Goal: Task Accomplishment & Management: Manage account settings

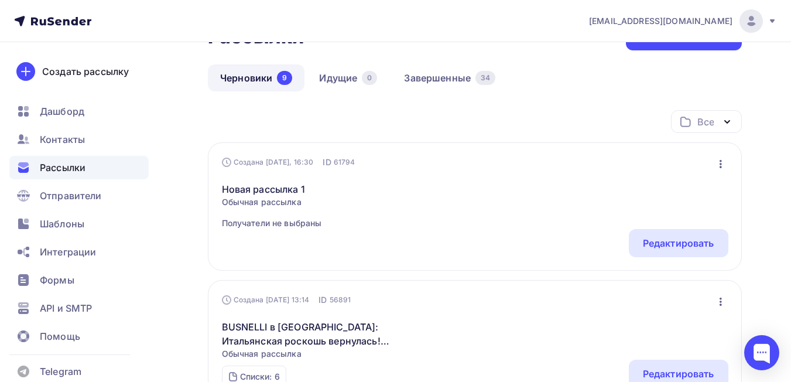
scroll to position [59, 0]
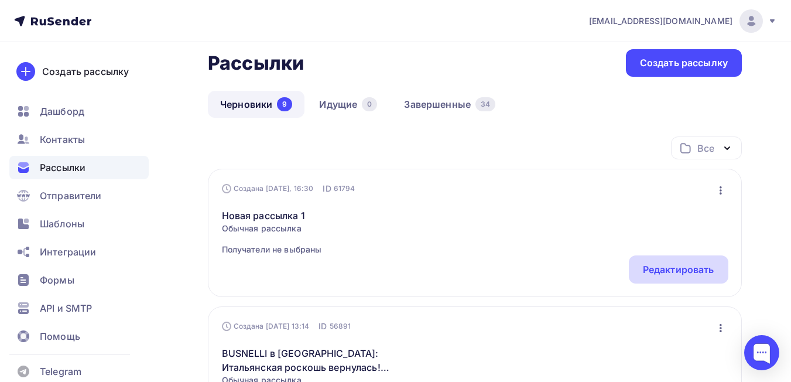
click at [664, 267] on div "Редактировать" at bounding box center [677, 269] width 71 height 14
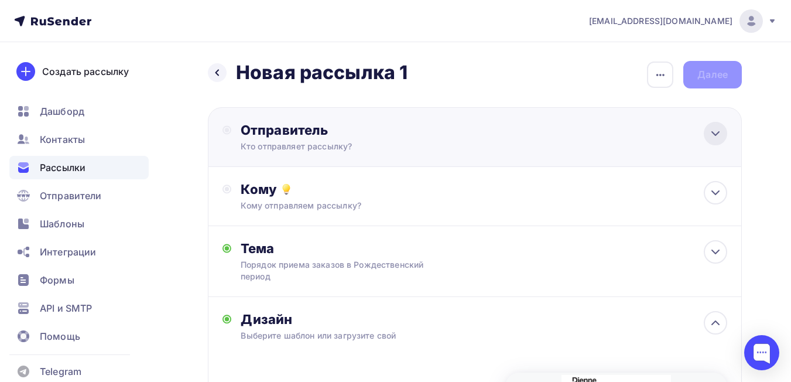
click at [716, 137] on icon at bounding box center [715, 133] width 14 height 14
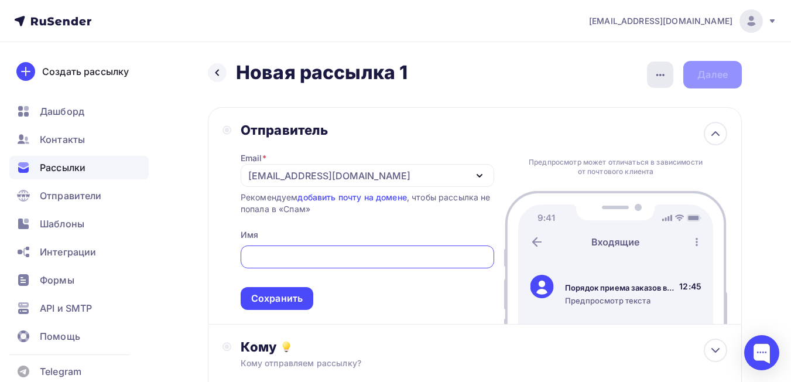
click at [651, 74] on div "button" at bounding box center [660, 74] width 26 height 26
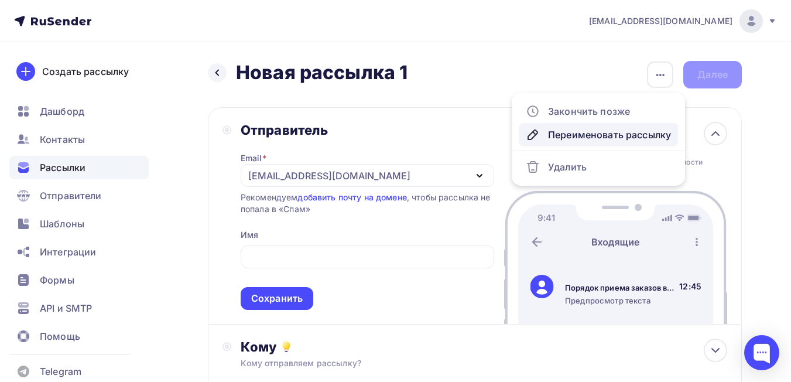
click at [563, 137] on div "Переименовать рассылку" at bounding box center [597, 135] width 145 height 14
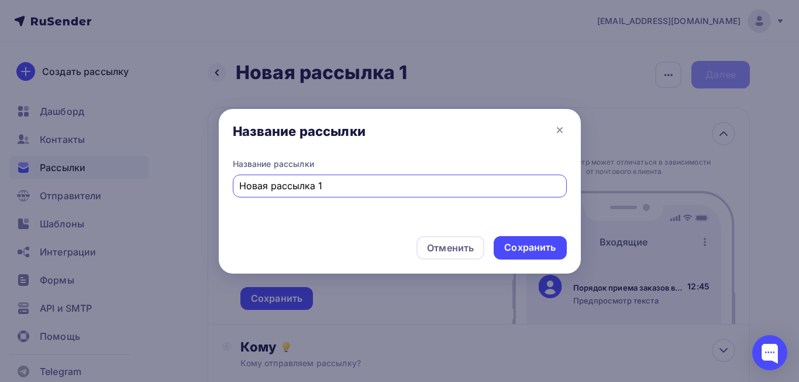
drag, startPoint x: 353, startPoint y: 180, endPoint x: 225, endPoint y: 181, distance: 128.2
click at [225, 181] on div "Название рассылки Новая рассылка 1" at bounding box center [400, 192] width 362 height 68
type input "G"
type input "DIENNE - порядок приема заказа перед рождественскими каникулами 2025"
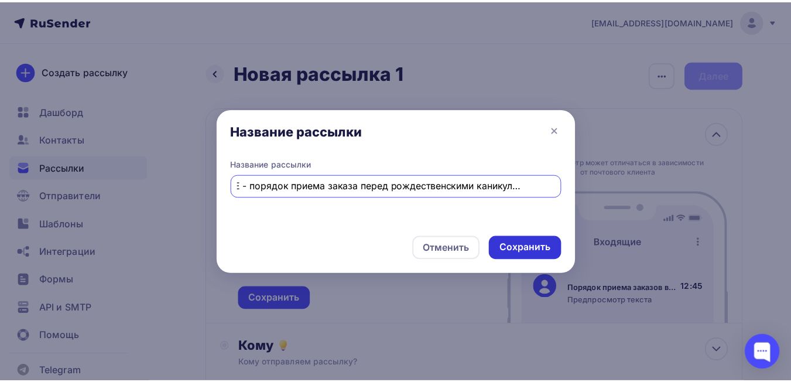
scroll to position [0, 0]
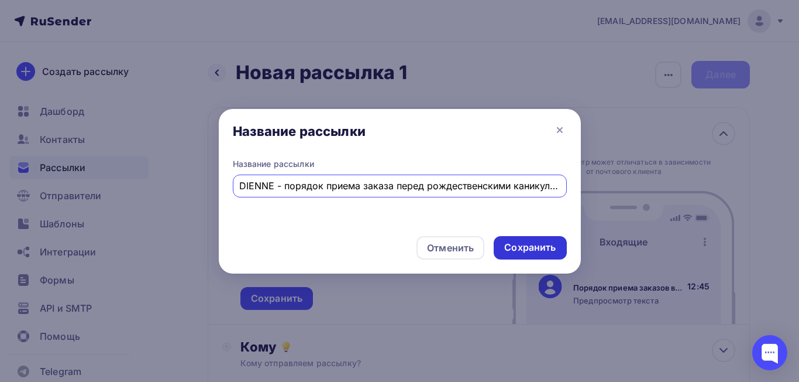
click at [533, 248] on div "Сохранить" at bounding box center [529, 246] width 51 height 13
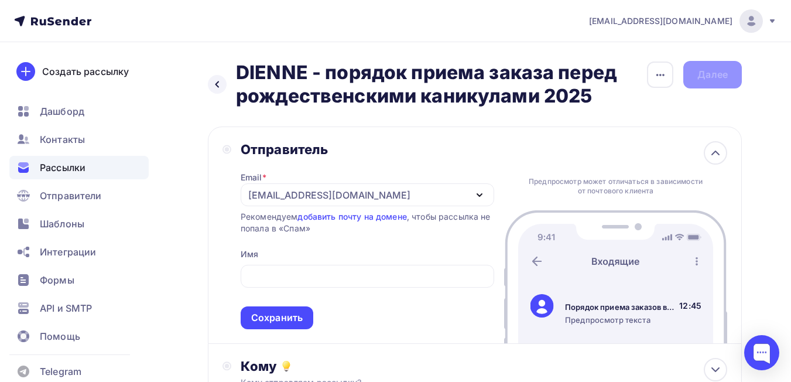
drag, startPoint x: 238, startPoint y: 74, endPoint x: 610, endPoint y: 96, distance: 372.2
click at [610, 96] on h2 "DIENNE - порядок приема заказа перед рождественскими каникулами 2025" at bounding box center [441, 84] width 410 height 47
copy h2 "DIENNE - порядок приема заказа перед рождественскими каникулами 2025"
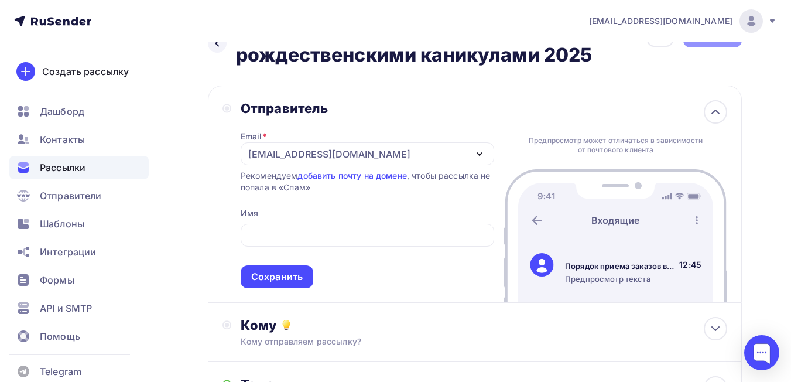
scroll to position [59, 0]
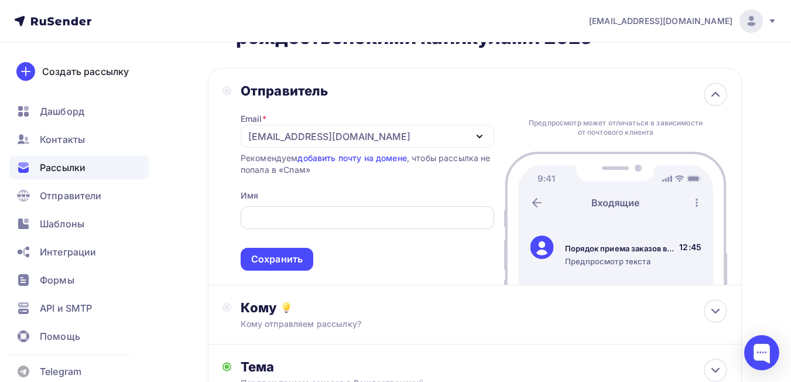
click at [321, 210] on div at bounding box center [366, 217] width 253 height 23
paste input "DIENNE - порядок приема заказа перед рождественскими каникулами 2025"
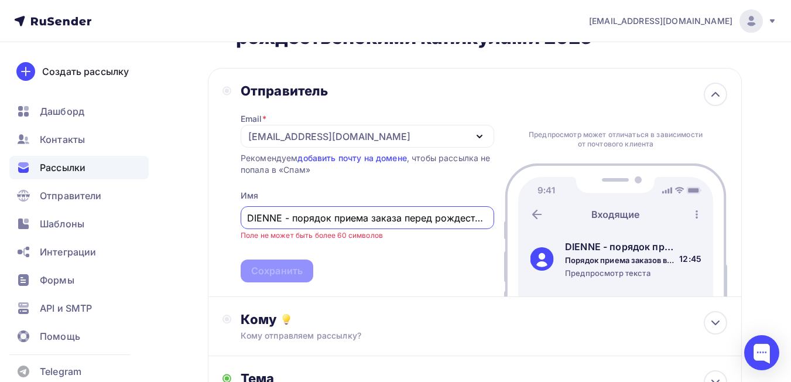
scroll to position [0, 114]
click at [305, 219] on input "DIENNE - порядок приема заказа перед рождественскими каникулами 2025" at bounding box center [367, 218] width 240 height 14
drag, startPoint x: 317, startPoint y: 218, endPoint x: 290, endPoint y: 219, distance: 26.3
click at [290, 219] on input "DIENNE - порядок приема заказа перед рождественскими каникулами 2025" at bounding box center [367, 218] width 240 height 14
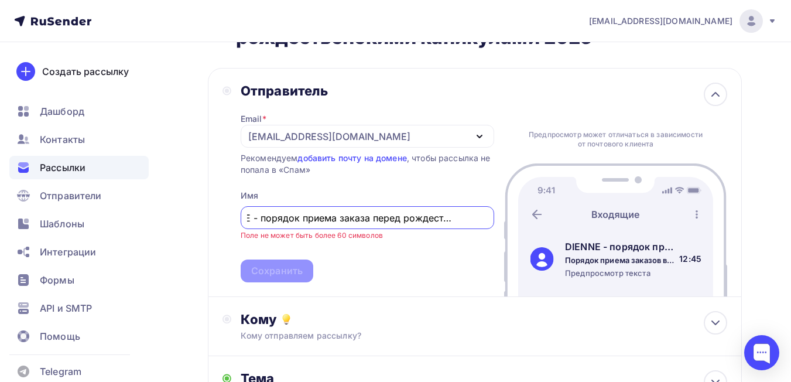
click at [293, 219] on input "DIENNE - порядок приема заказа перед рождественскими каникулами 2025" at bounding box center [367, 218] width 240 height 14
click at [394, 220] on input "DIENNE - порядок приема заказа перед рождественскими каникулами 2025" at bounding box center [367, 218] width 240 height 14
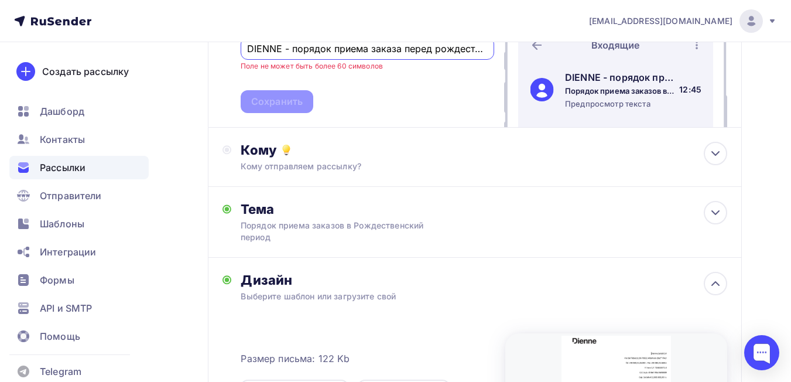
scroll to position [234, 0]
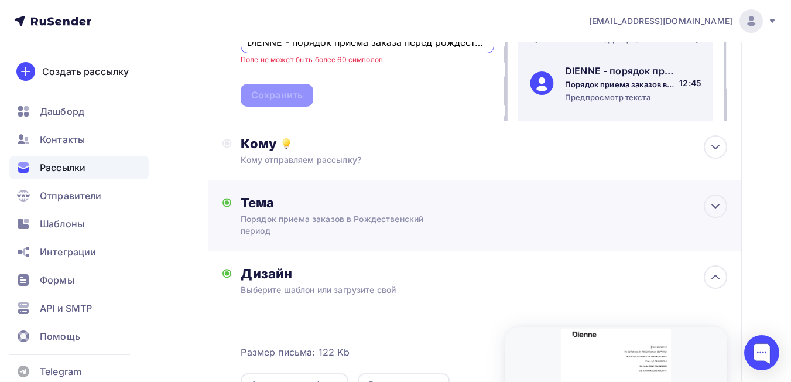
type input "DIENNE - порядок приема заказа перед рождественскими каникулами 2025"
click at [398, 220] on div "Порядок приема заказов в Рождественский период" at bounding box center [344, 224] width 208 height 23
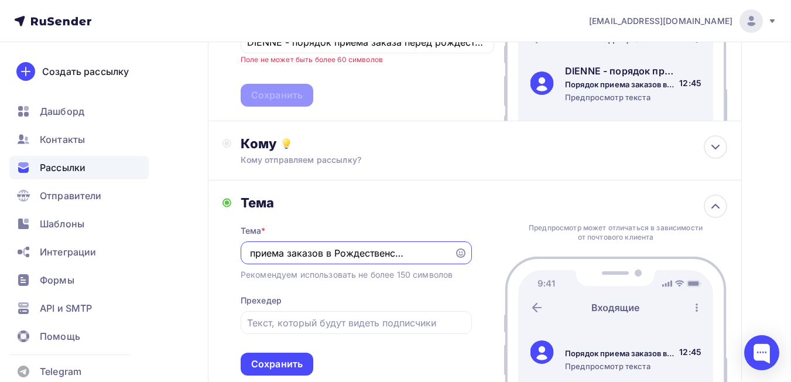
scroll to position [0, 0]
click at [328, 254] on input "Порядок приема заказов в Рождественский период" at bounding box center [347, 253] width 200 height 14
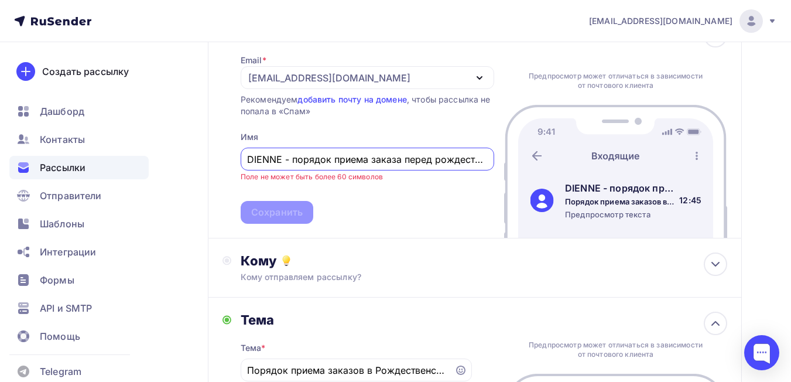
click at [401, 162] on input "DIENNE - порядок приема заказа перед рождественскими каникулами 2025" at bounding box center [367, 159] width 240 height 14
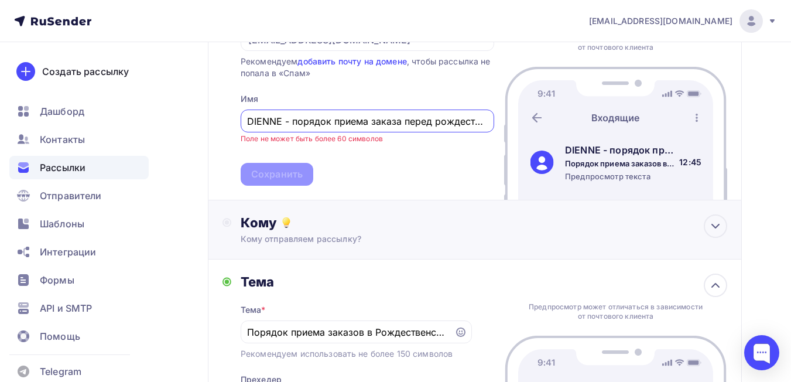
scroll to position [176, 0]
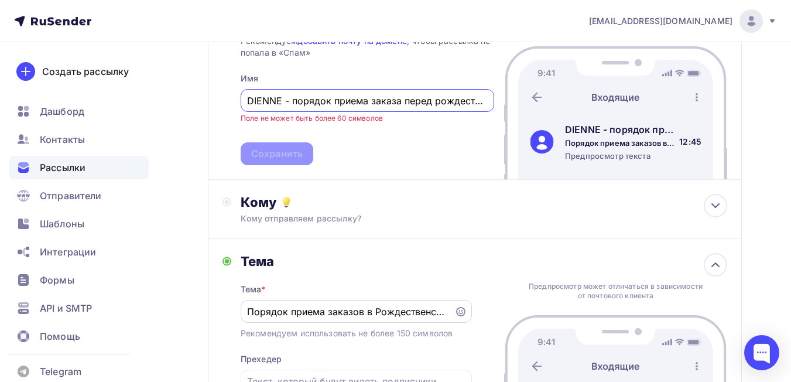
click at [374, 311] on input "Порядок приема заказов в Рождественский период" at bounding box center [347, 311] width 200 height 14
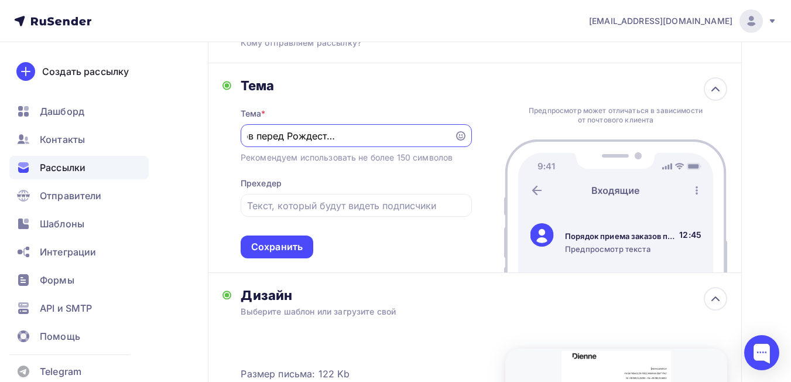
scroll to position [0, 116]
click at [380, 138] on input "Порядок приема заказов перед Рождественскими каникулами 2025" at bounding box center [347, 136] width 200 height 14
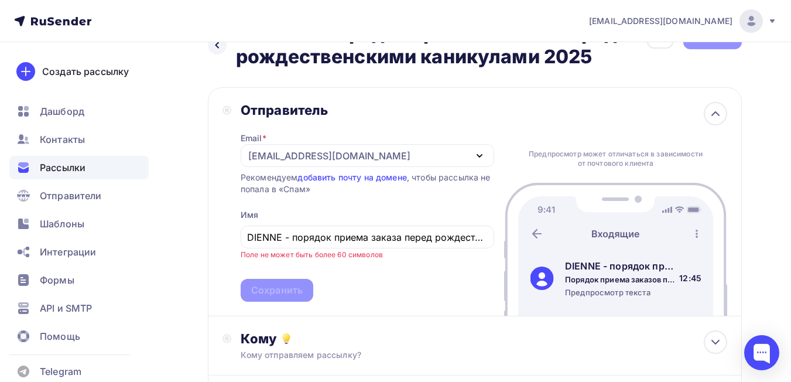
scroll to position [59, 0]
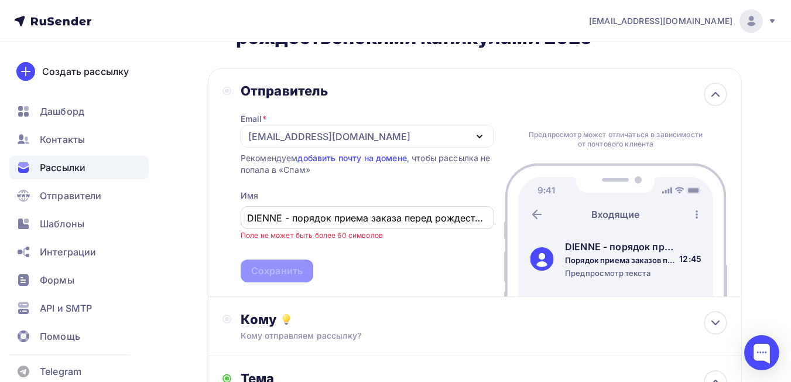
type input "Порядок приема заказов перед Рождественскими каникулами 2025"
drag, startPoint x: 284, startPoint y: 218, endPoint x: 493, endPoint y: 218, distance: 209.5
click at [493, 218] on div "DIENNE - порядок приема заказа перед рождественскими каникулами 2025" at bounding box center [366, 217] width 253 height 23
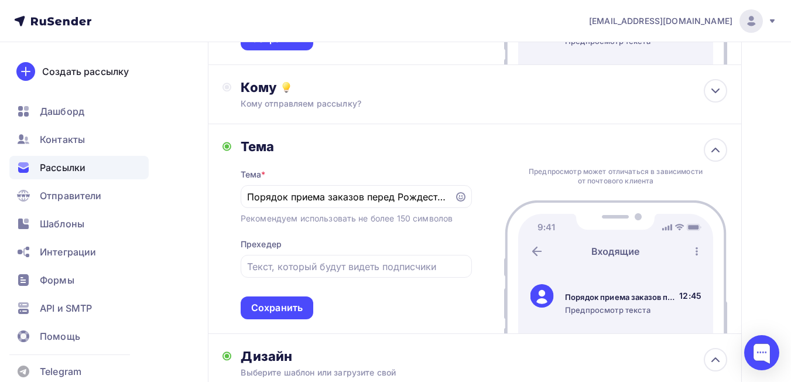
scroll to position [351, 0]
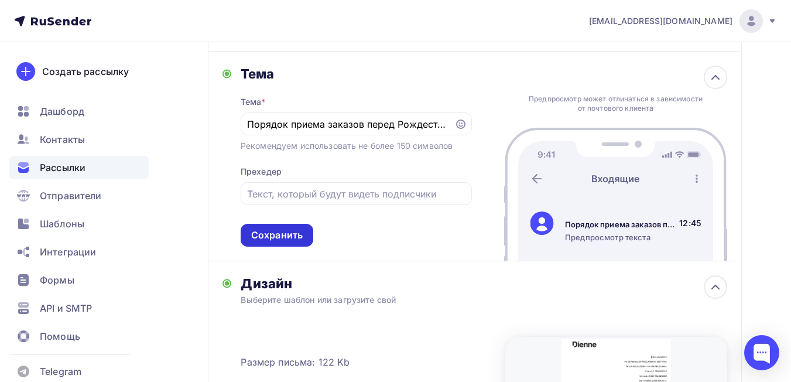
type input "DIENNE"
click at [296, 235] on div "Сохранить" at bounding box center [276, 234] width 51 height 13
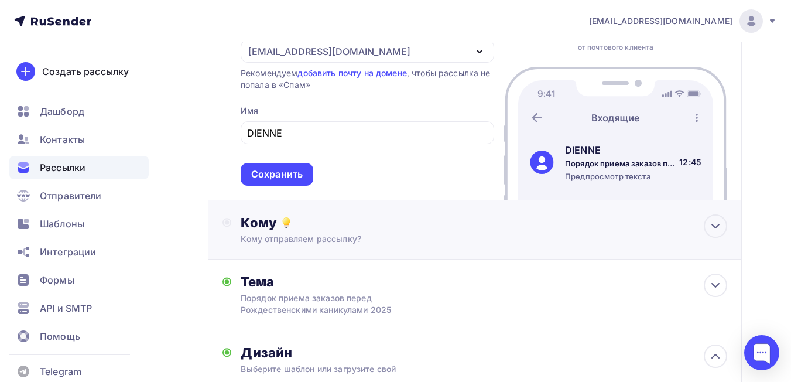
scroll to position [117, 0]
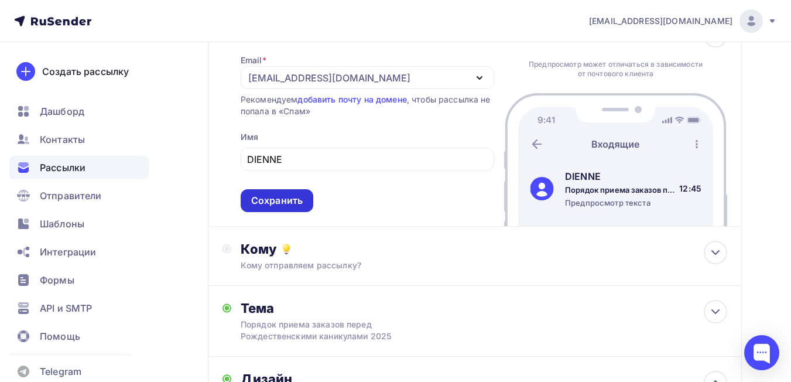
click at [279, 203] on div "Сохранить" at bounding box center [276, 200] width 51 height 13
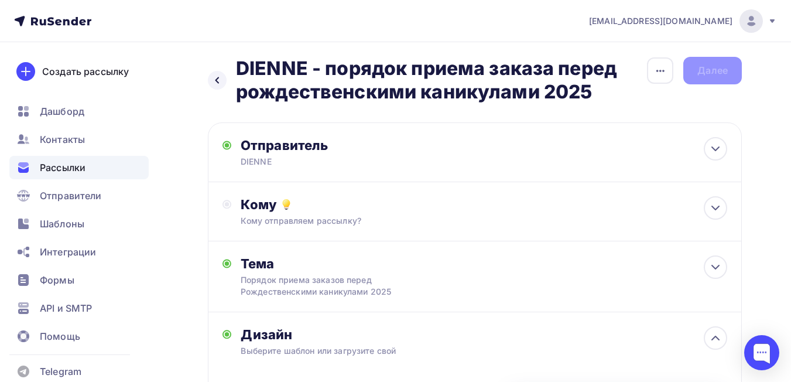
scroll to position [0, 0]
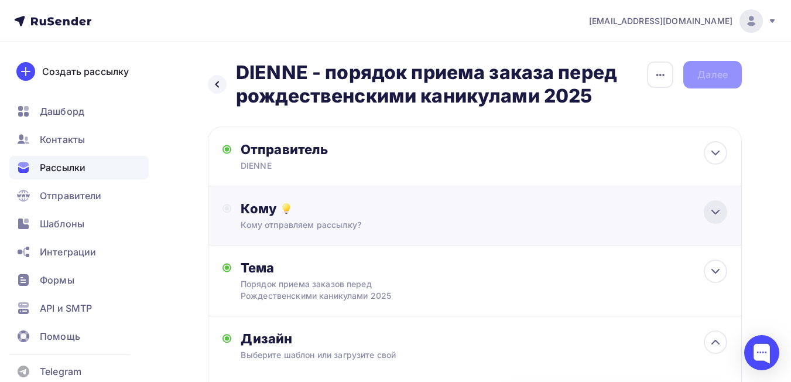
click at [712, 213] on icon at bounding box center [715, 212] width 14 height 14
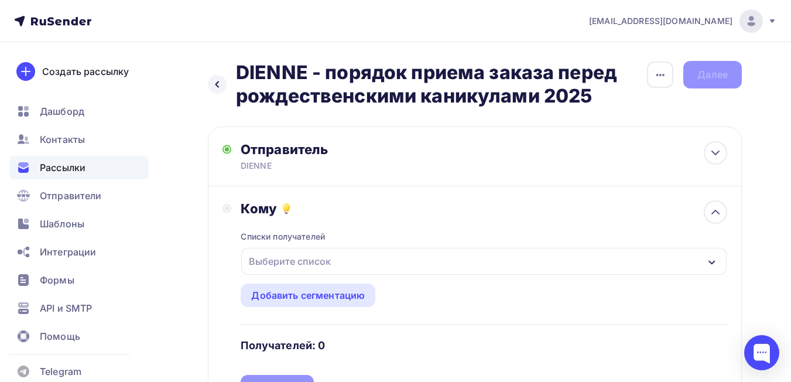
click at [347, 255] on div "Выберите список" at bounding box center [483, 261] width 485 height 27
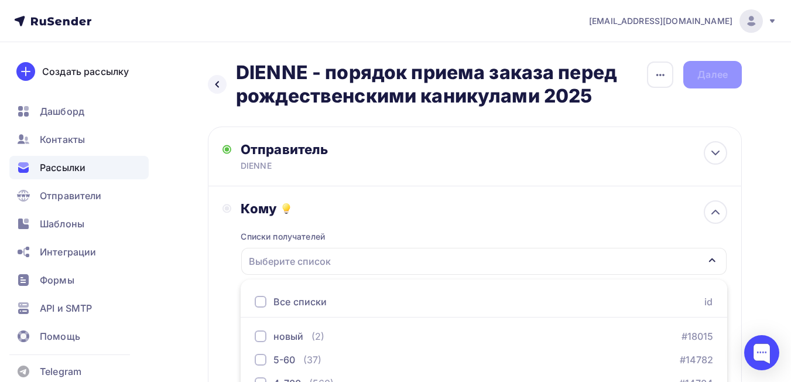
scroll to position [133, 0]
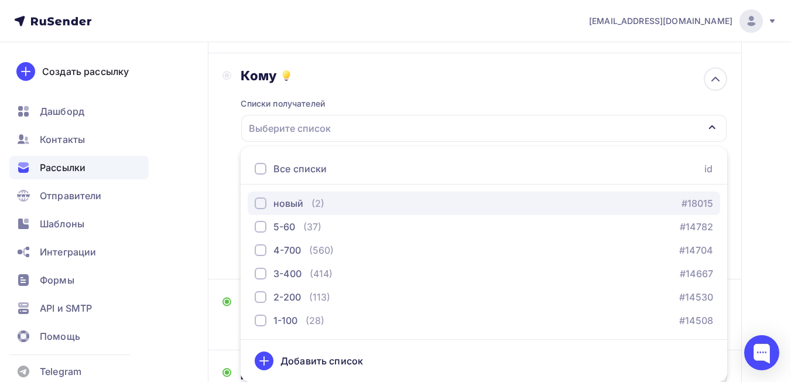
click at [283, 202] on div "новый" at bounding box center [288, 203] width 30 height 14
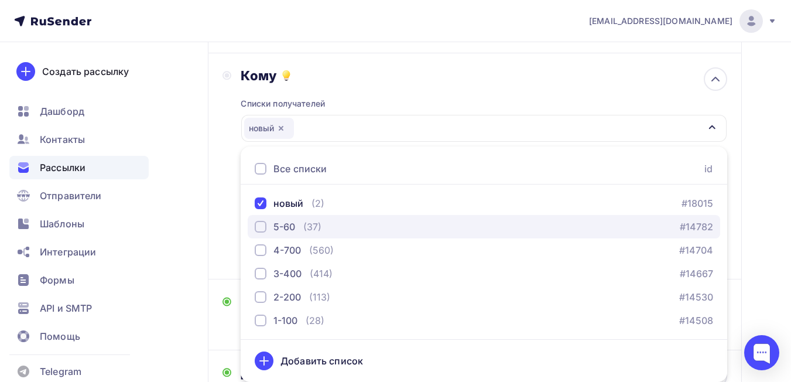
click at [281, 222] on div "5-60" at bounding box center [284, 226] width 22 height 14
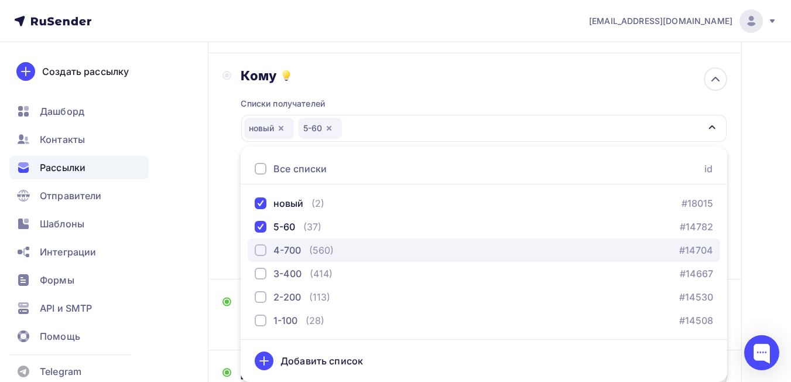
click at [276, 251] on div "4-700" at bounding box center [287, 250] width 28 height 14
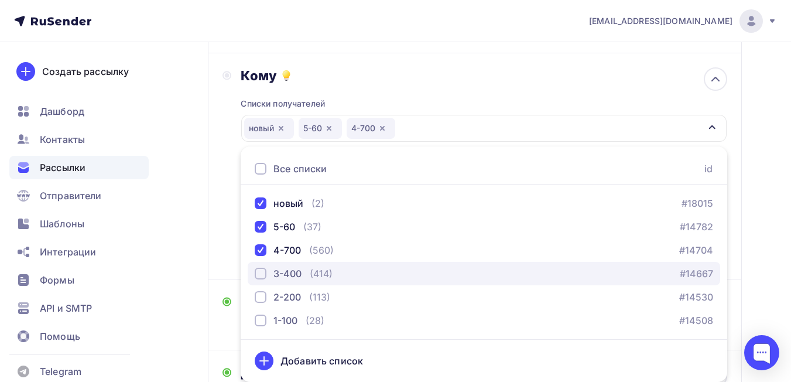
click at [274, 272] on div "3-400" at bounding box center [287, 273] width 28 height 14
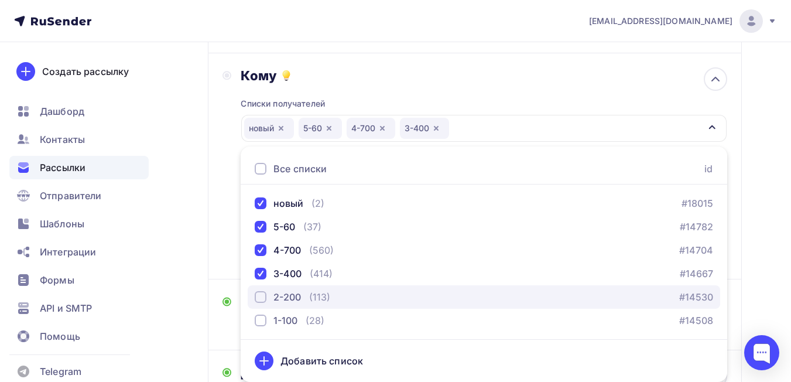
drag, startPoint x: 276, startPoint y: 293, endPoint x: 276, endPoint y: 302, distance: 8.8
click at [276, 294] on div "2-200" at bounding box center [287, 297] width 28 height 14
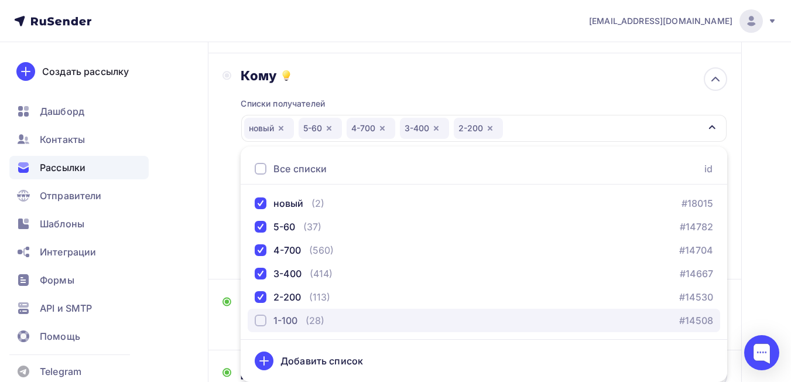
click at [275, 316] on div "1-100" at bounding box center [285, 320] width 24 height 14
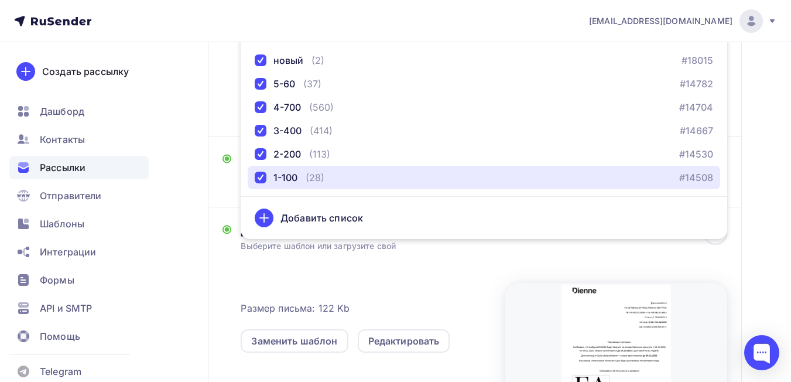
scroll to position [250, 0]
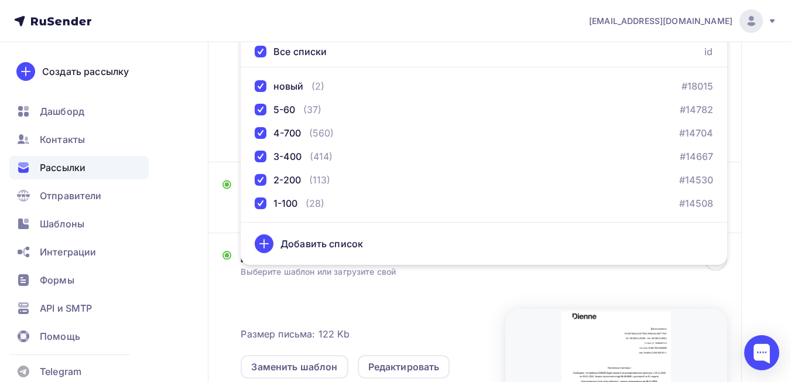
click at [212, 226] on div "Тема Порядок приема заказов перед Рождественскими каникулами 2025 Тема * Порядо…" at bounding box center [475, 197] width 534 height 71
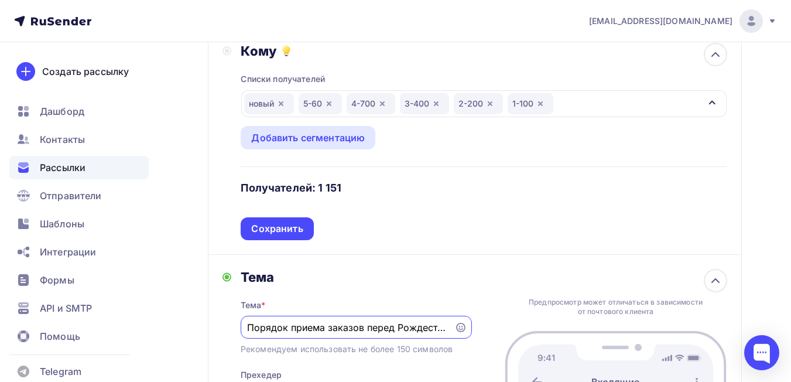
scroll to position [133, 0]
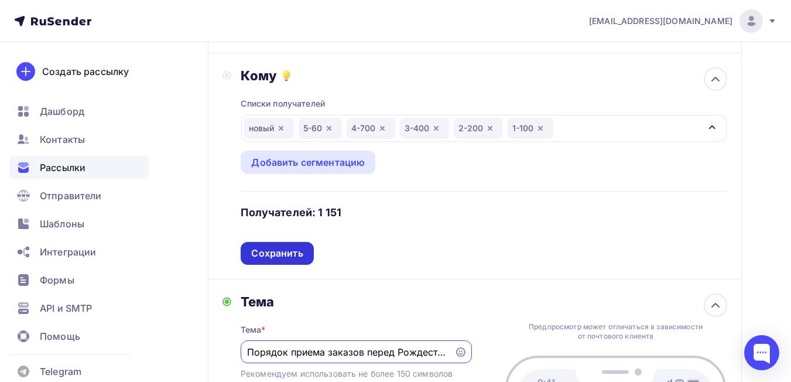
click at [287, 252] on div "Сохранить" at bounding box center [276, 252] width 51 height 13
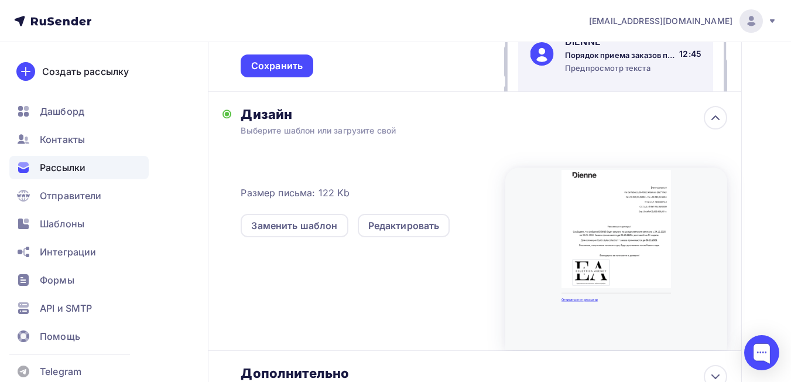
scroll to position [367, 0]
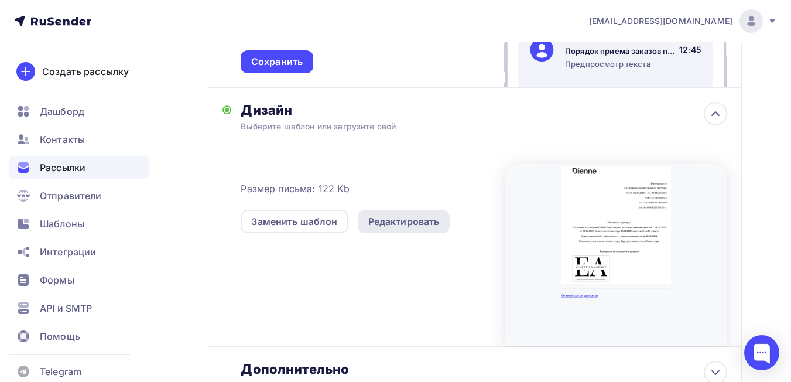
click at [401, 225] on div "Редактировать" at bounding box center [403, 221] width 71 height 14
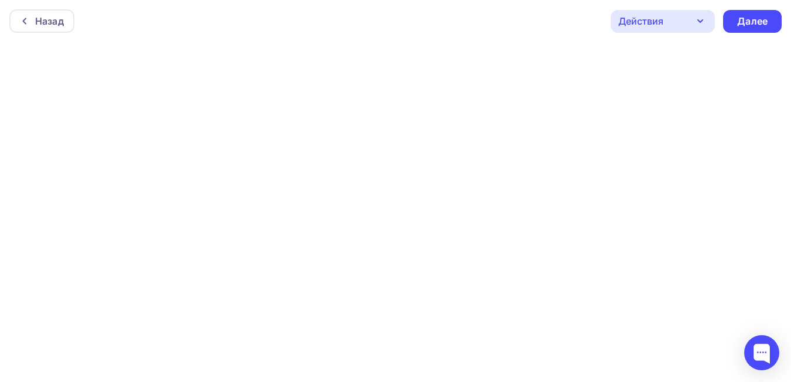
click at [702, 20] on icon "button" at bounding box center [699, 21] width 5 height 2
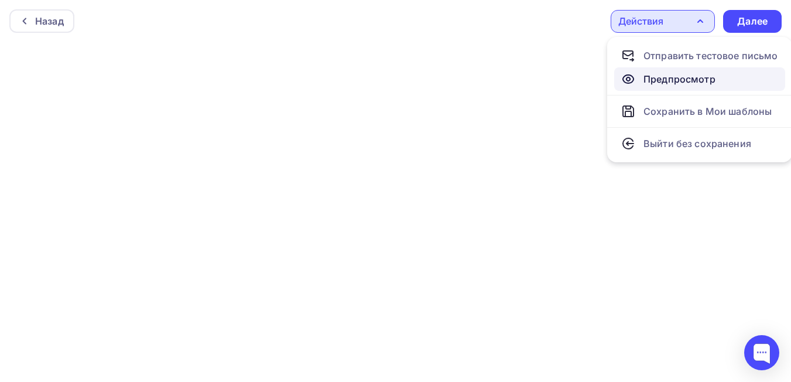
click at [691, 82] on div "Предпросмотр" at bounding box center [679, 79] width 72 height 14
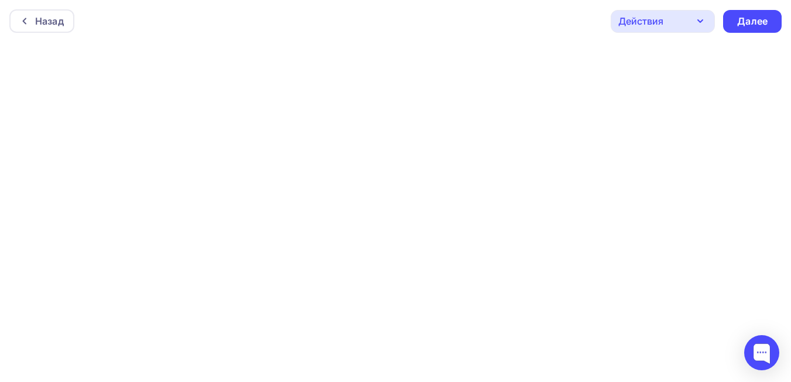
click at [699, 25] on icon "button" at bounding box center [700, 21] width 14 height 14
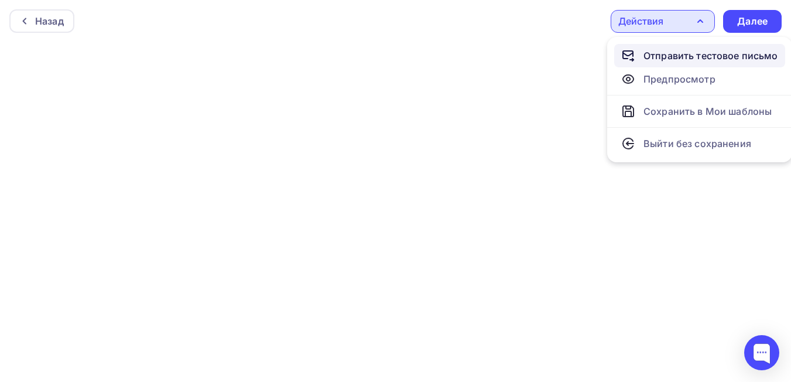
click at [710, 58] on div "Отправить тестовое письмо" at bounding box center [710, 56] width 135 height 14
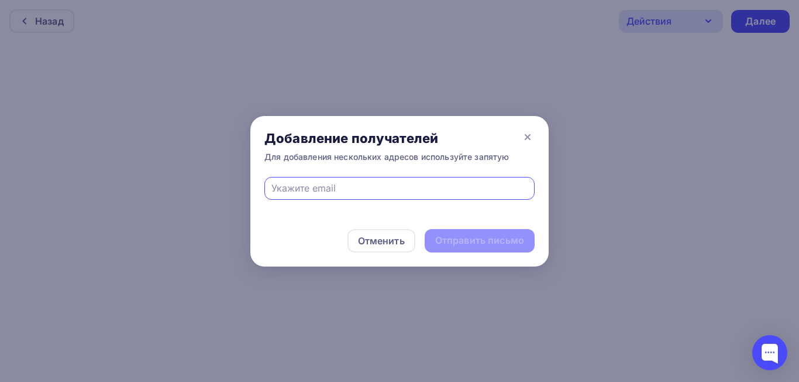
type input "[EMAIL_ADDRESS][DOMAIN_NAME]"
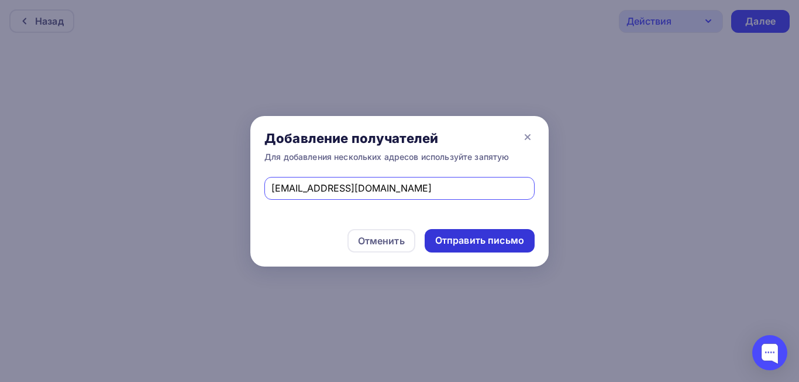
click at [493, 236] on div "Отправить письмо" at bounding box center [479, 239] width 89 height 13
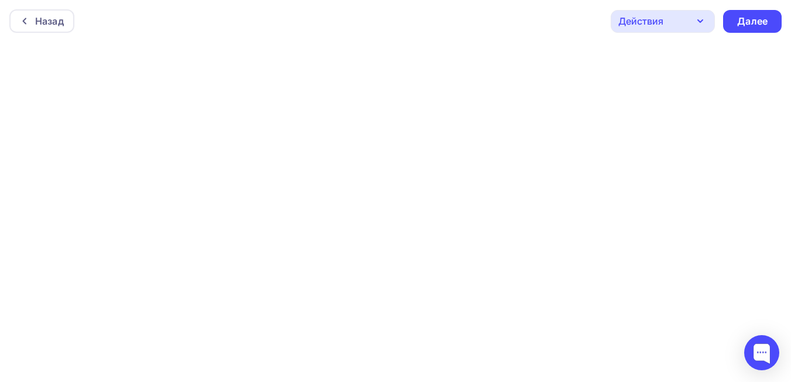
click at [701, 22] on icon "button" at bounding box center [699, 21] width 5 height 2
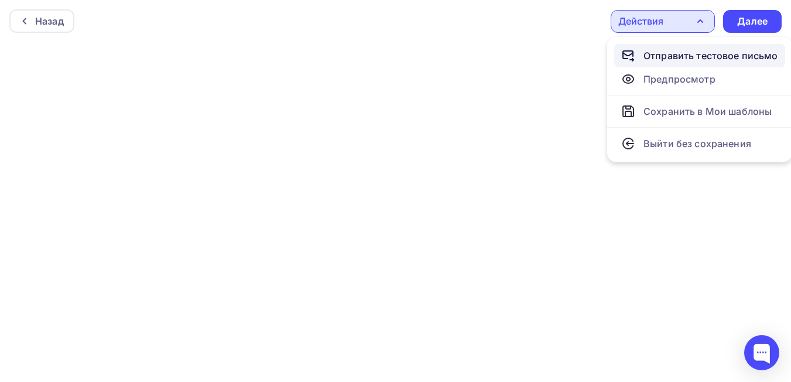
click at [702, 57] on div "Отправить тестовое письмо" at bounding box center [710, 56] width 135 height 14
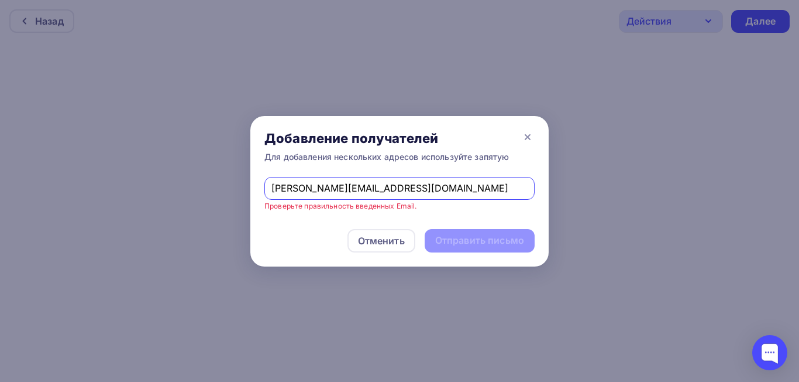
drag, startPoint x: 383, startPoint y: 186, endPoint x: 305, endPoint y: 190, distance: 77.3
click at [305, 190] on input "[PERSON_NAME][EMAIL_ADDRESS][DOMAIN_NAME]" at bounding box center [400, 188] width 257 height 14
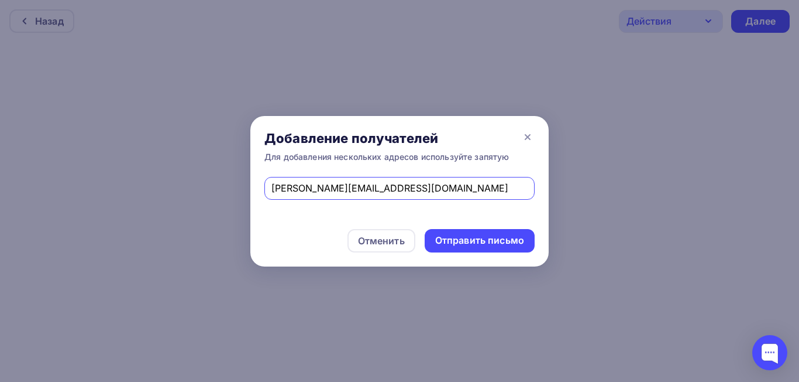
type input "[PERSON_NAME][EMAIL_ADDRESS][DOMAIN_NAME]"
click at [496, 242] on div "Отправить письмо" at bounding box center [479, 239] width 89 height 13
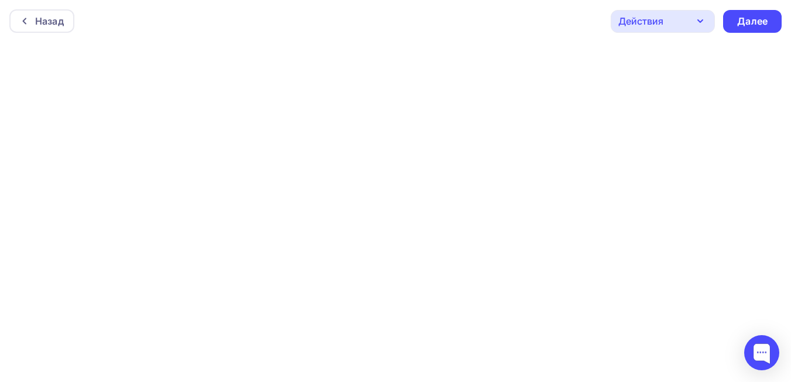
click at [711, 14] on div "Действия" at bounding box center [662, 21] width 104 height 23
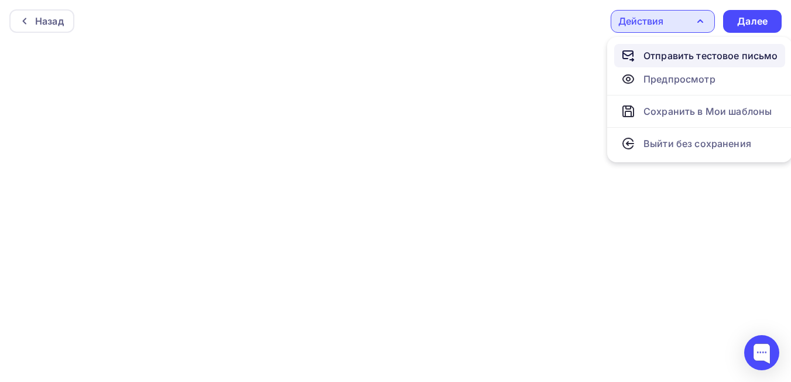
click at [679, 57] on div "Отправить тестовое письмо" at bounding box center [710, 56] width 135 height 14
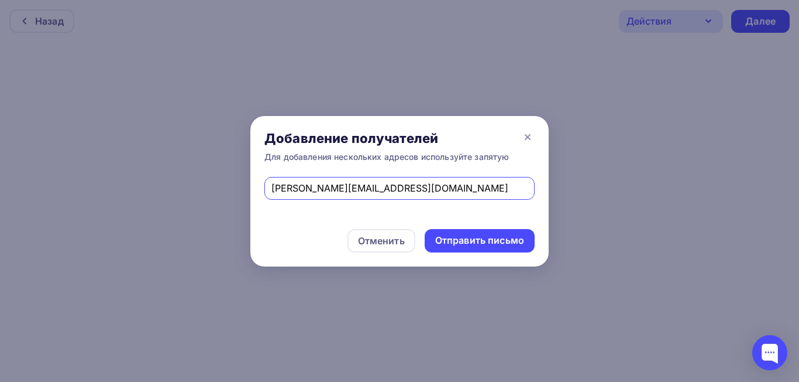
drag, startPoint x: 355, startPoint y: 189, endPoint x: 269, endPoint y: 188, distance: 86.0
click at [269, 188] on div "[PERSON_NAME][EMAIL_ADDRESS][DOMAIN_NAME]" at bounding box center [399, 188] width 270 height 23
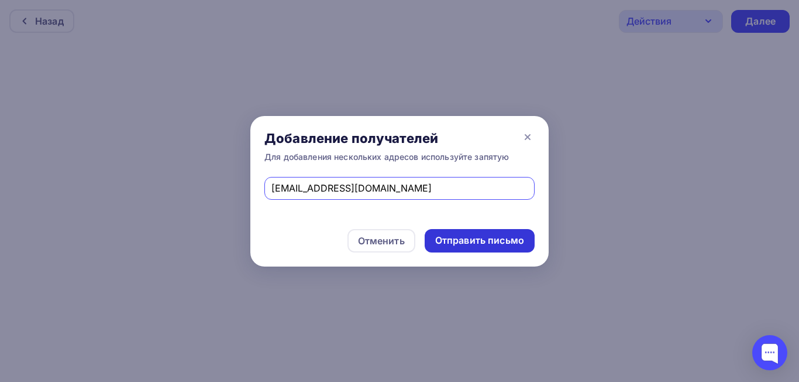
type input "[EMAIL_ADDRESS][DOMAIN_NAME]"
click at [490, 242] on div "Отправить письмо" at bounding box center [479, 239] width 89 height 13
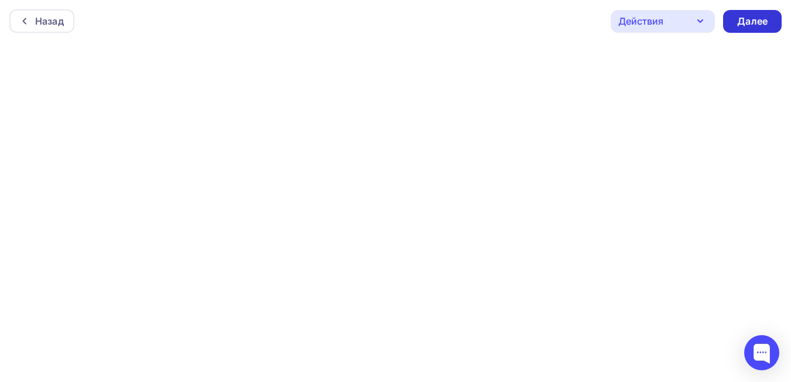
click at [755, 26] on div "Далее" at bounding box center [752, 21] width 30 height 13
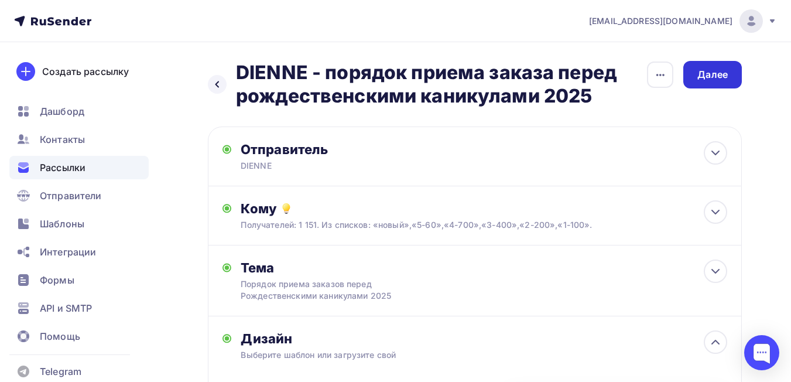
click at [698, 80] on div "Далее" at bounding box center [712, 74] width 30 height 13
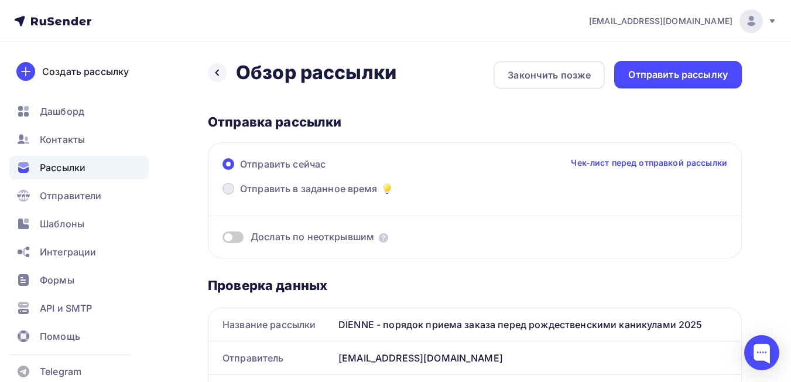
click at [312, 190] on span "Отправить в заданное время" at bounding box center [309, 188] width 138 height 14
click at [240, 195] on input "Отправить в заданное время" at bounding box center [240, 195] width 0 height 0
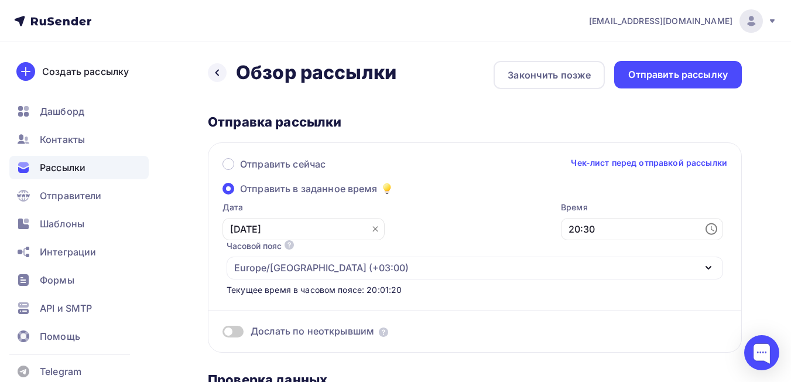
click at [370, 230] on icon at bounding box center [374, 228] width 9 height 9
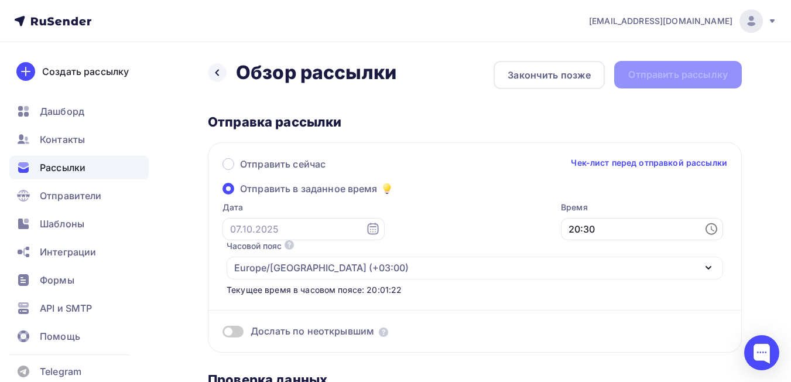
click at [366, 231] on icon at bounding box center [373, 229] width 14 height 14
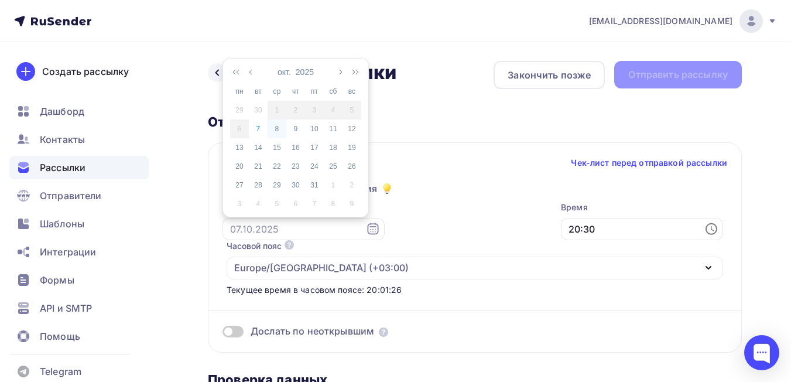
click at [275, 129] on div "8" at bounding box center [276, 128] width 19 height 11
type input "[DATE]"
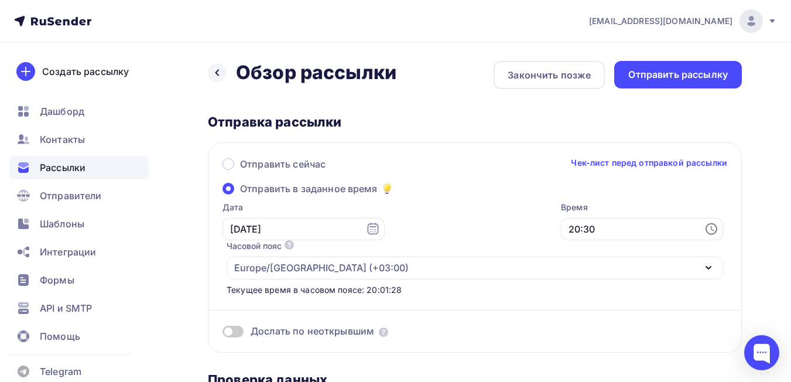
click at [704, 229] on icon at bounding box center [711, 229] width 14 height 14
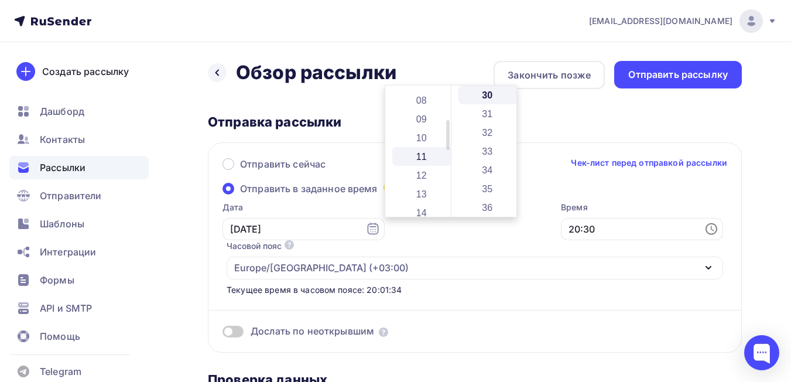
scroll to position [117, 0]
click at [422, 145] on li "09" at bounding box center [422, 146] width 60 height 19
click at [489, 94] on li "00" at bounding box center [488, 94] width 60 height 19
type input "09:00"
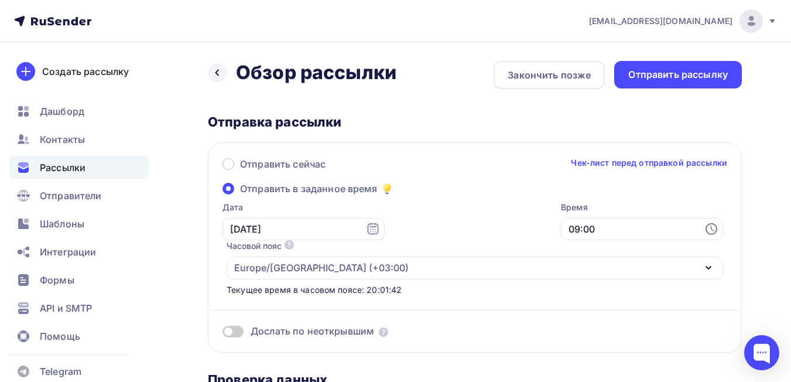
click at [452, 324] on span at bounding box center [453, 330] width 149 height 13
click at [669, 81] on div "Отправить рассылку" at bounding box center [677, 74] width 99 height 13
